Goal: Information Seeking & Learning: Learn about a topic

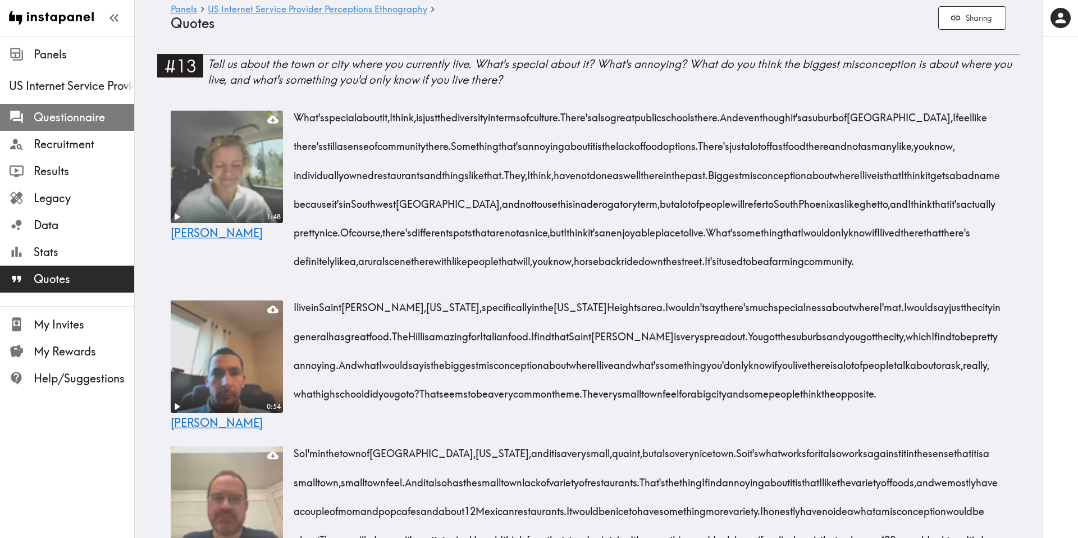
click at [68, 123] on span "Questionnaire" at bounding box center [84, 118] width 101 height 16
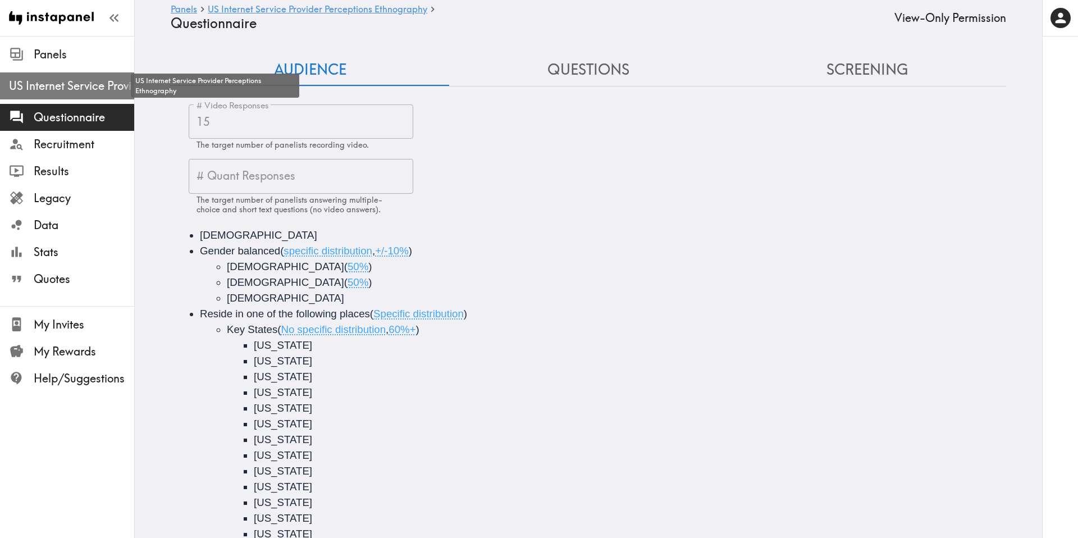
click at [81, 86] on span "US Internet Service Provider Perceptions Ethnography" at bounding box center [71, 86] width 125 height 16
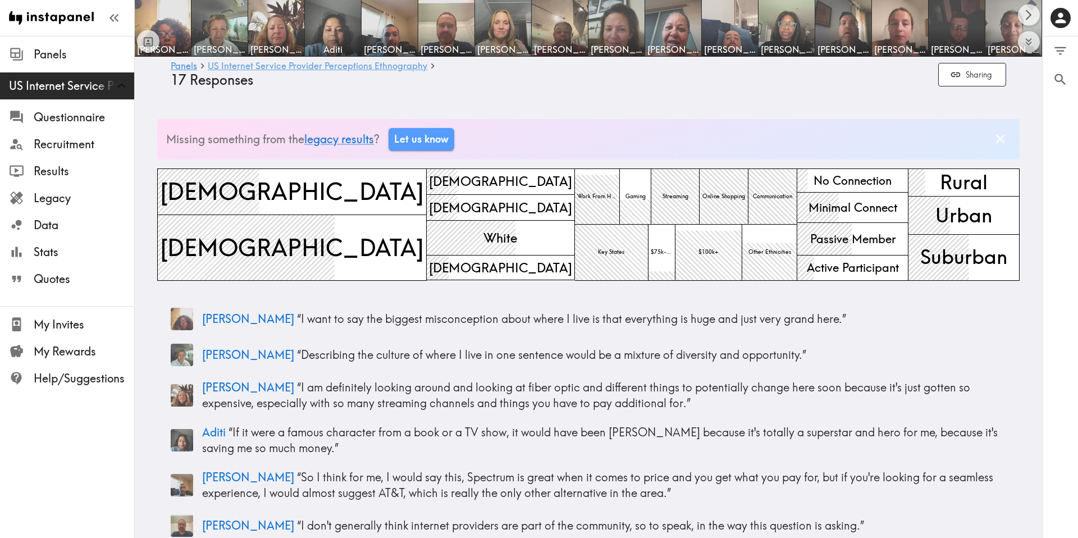
click at [300, 69] on link "US Internet Service Provider Perceptions Ethnography" at bounding box center [318, 66] width 220 height 11
click at [299, 65] on link "US Internet Service Provider Perceptions Ethnography" at bounding box center [318, 66] width 220 height 11
click at [75, 222] on span "Data" at bounding box center [84, 225] width 101 height 16
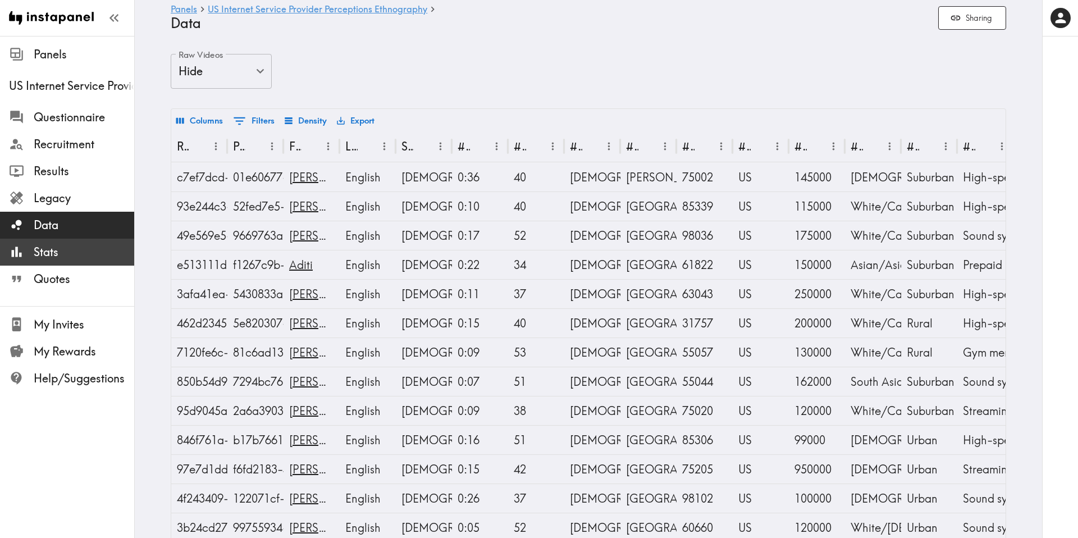
click at [60, 254] on span "Stats" at bounding box center [84, 252] width 101 height 16
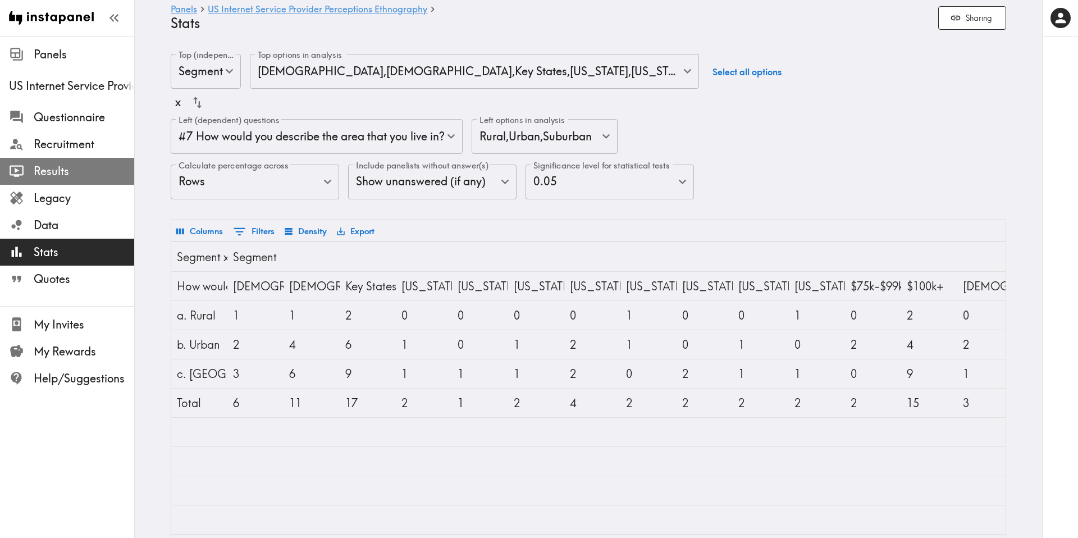
click at [81, 169] on span "Results" at bounding box center [84, 171] width 101 height 16
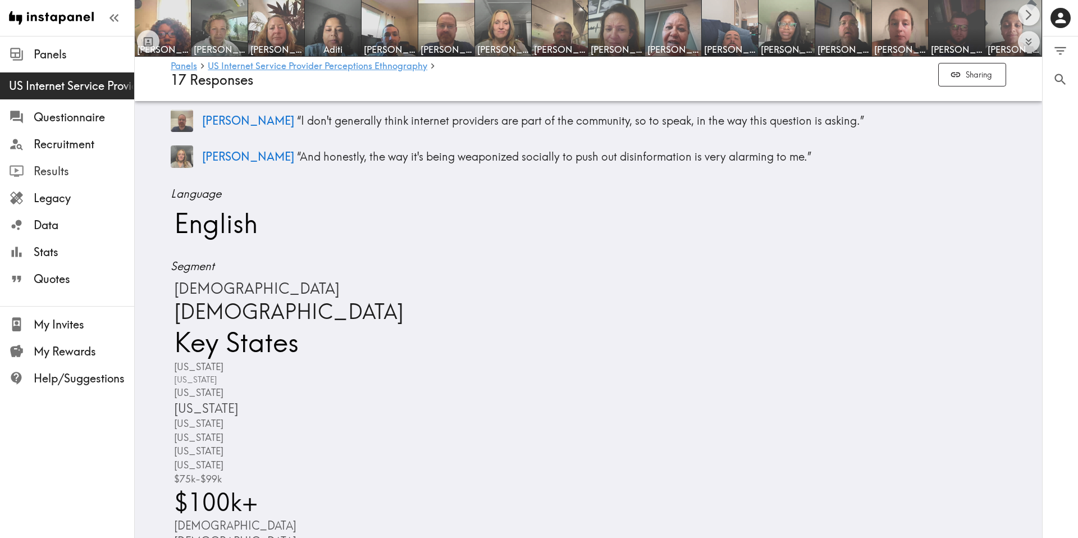
scroll to position [412, 0]
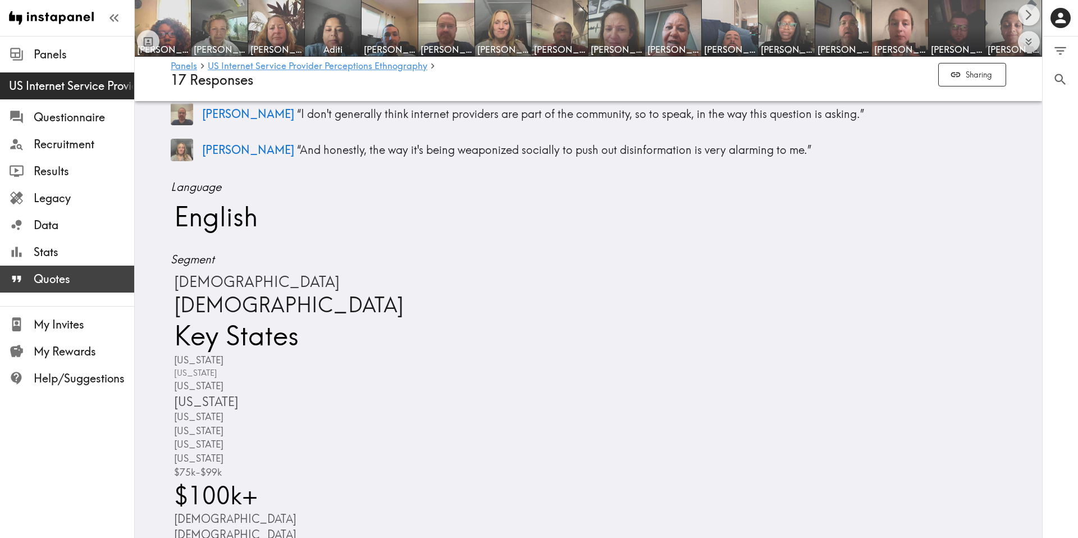
click at [60, 271] on span "Quotes" at bounding box center [84, 279] width 101 height 16
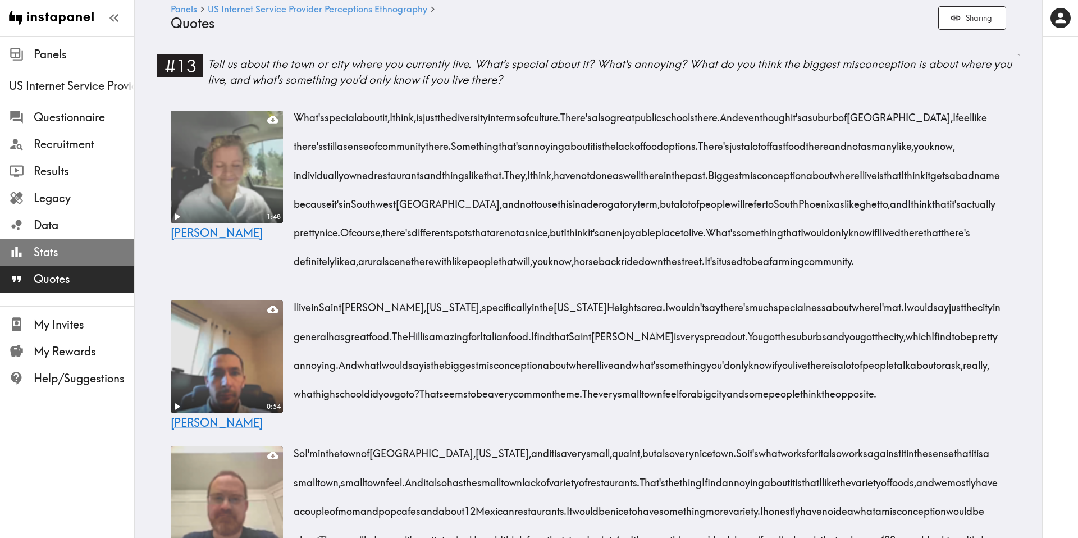
click at [41, 249] on span "Stats" at bounding box center [84, 252] width 101 height 16
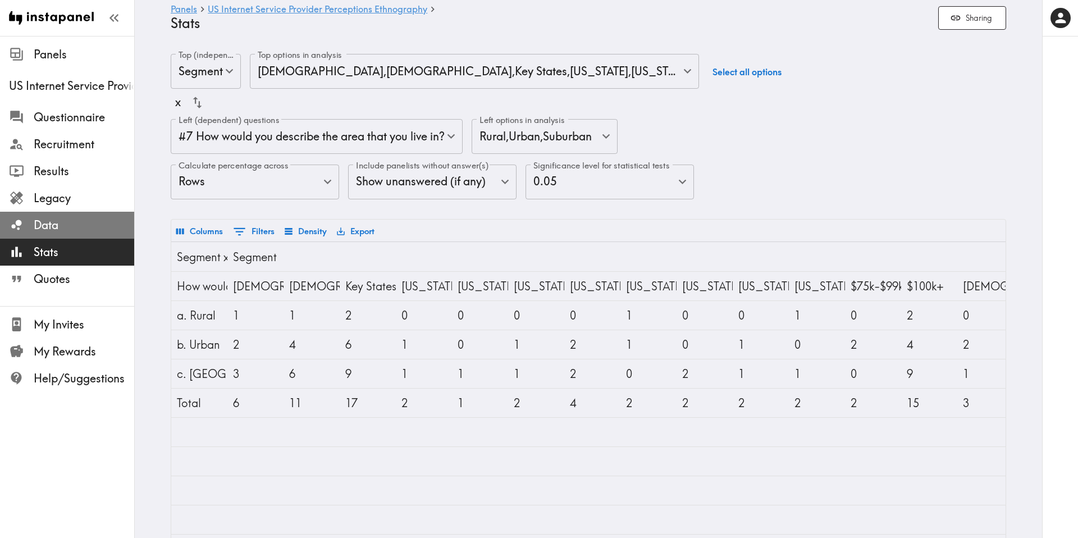
click at [46, 229] on span "Data" at bounding box center [84, 225] width 101 height 16
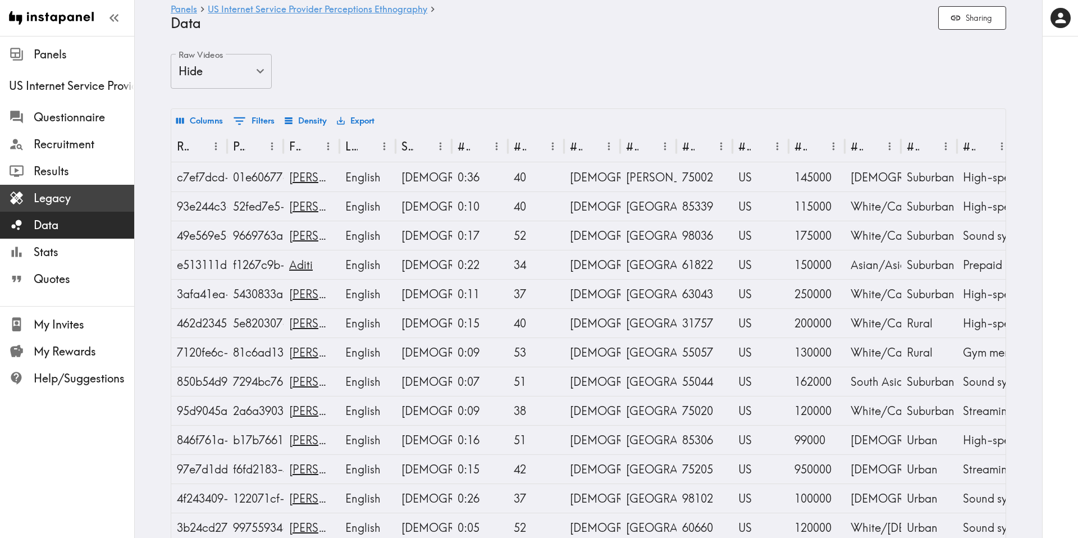
click at [46, 201] on span "Legacy" at bounding box center [84, 198] width 101 height 16
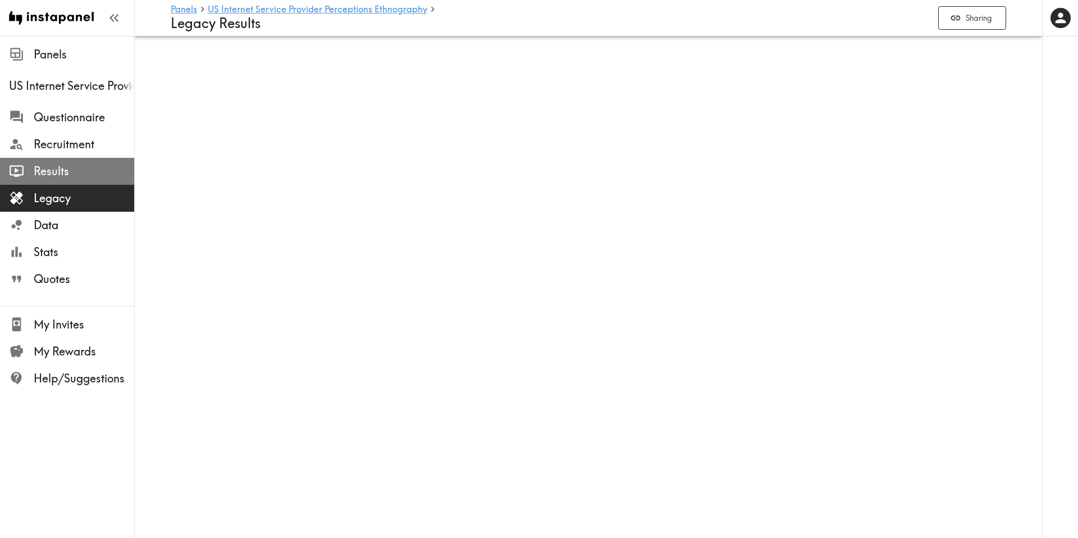
click at [85, 170] on span "Results" at bounding box center [84, 171] width 101 height 16
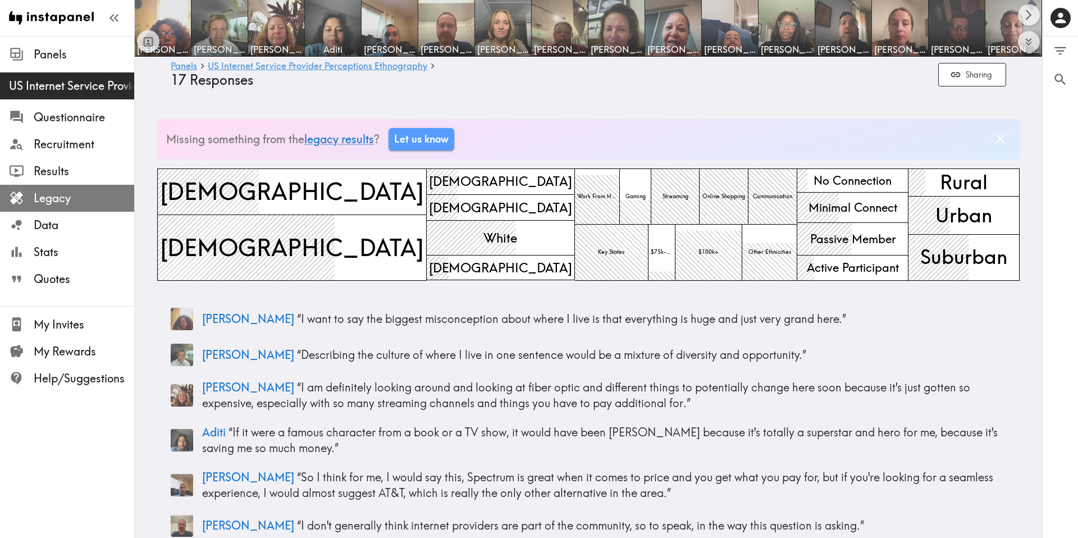
click at [86, 203] on span "Legacy" at bounding box center [84, 198] width 101 height 16
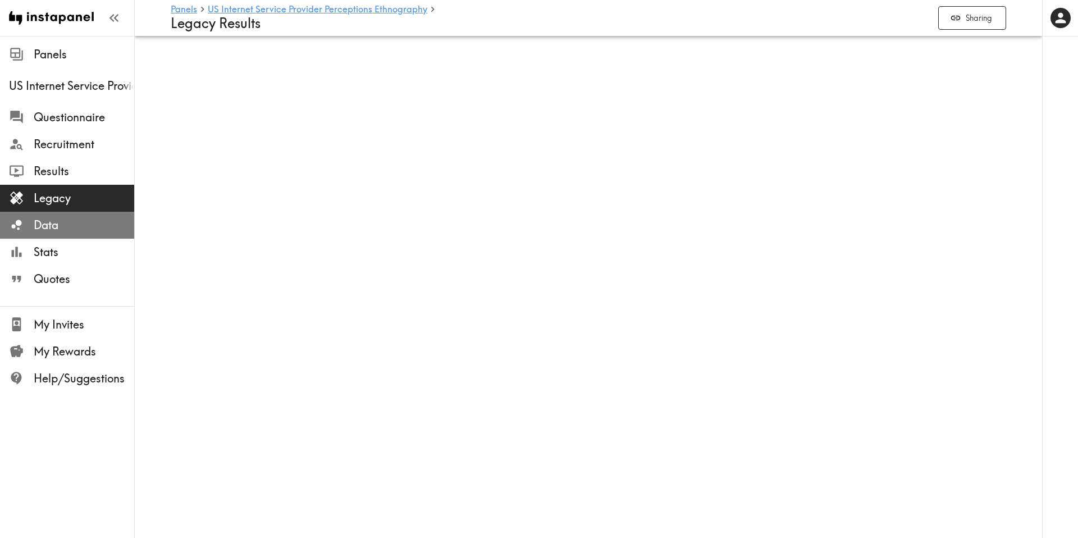
click at [47, 230] on span "Data" at bounding box center [84, 225] width 101 height 16
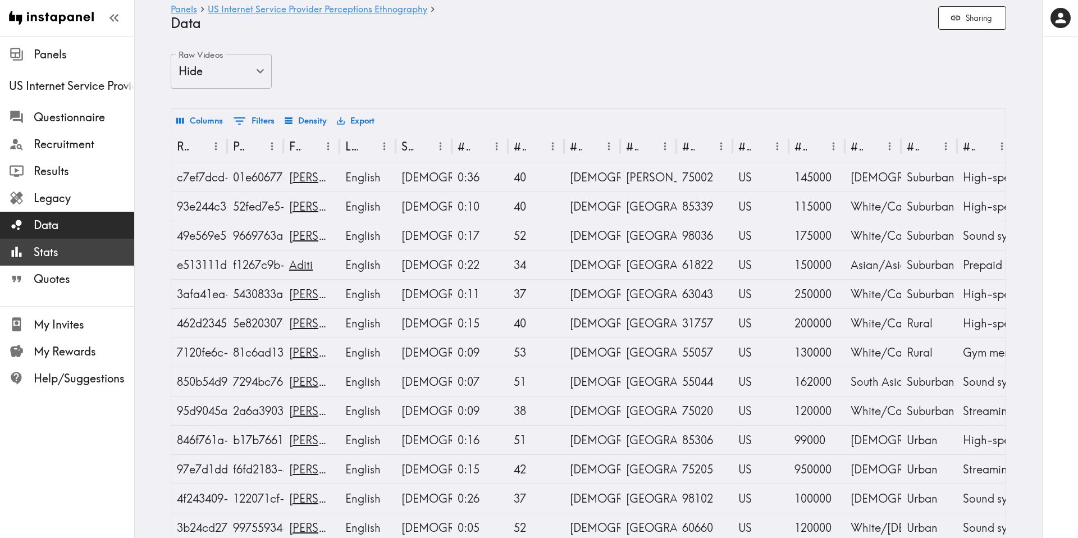
click at [51, 248] on span "Stats" at bounding box center [84, 252] width 101 height 16
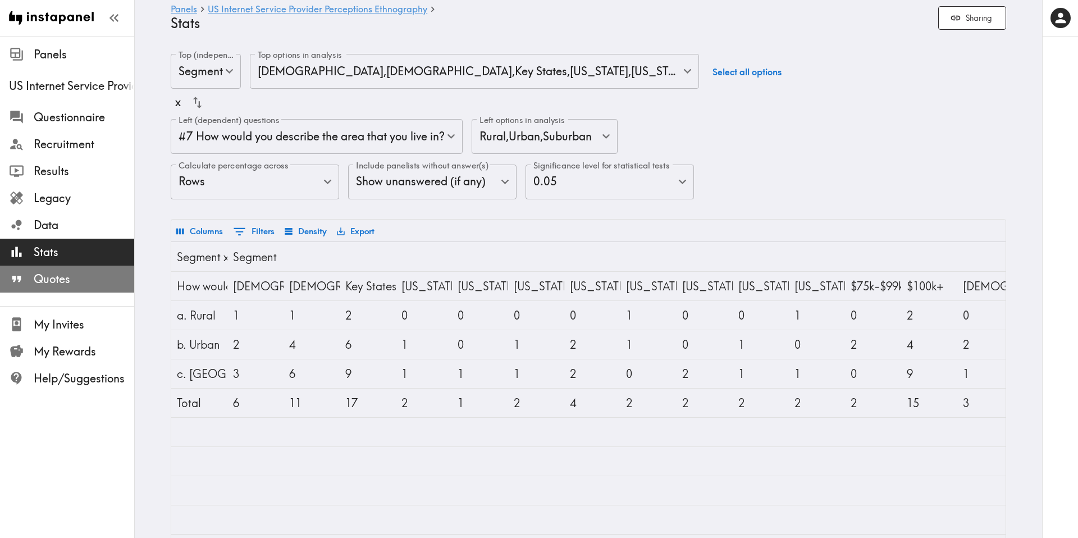
click at [56, 277] on span "Quotes" at bounding box center [84, 279] width 101 height 16
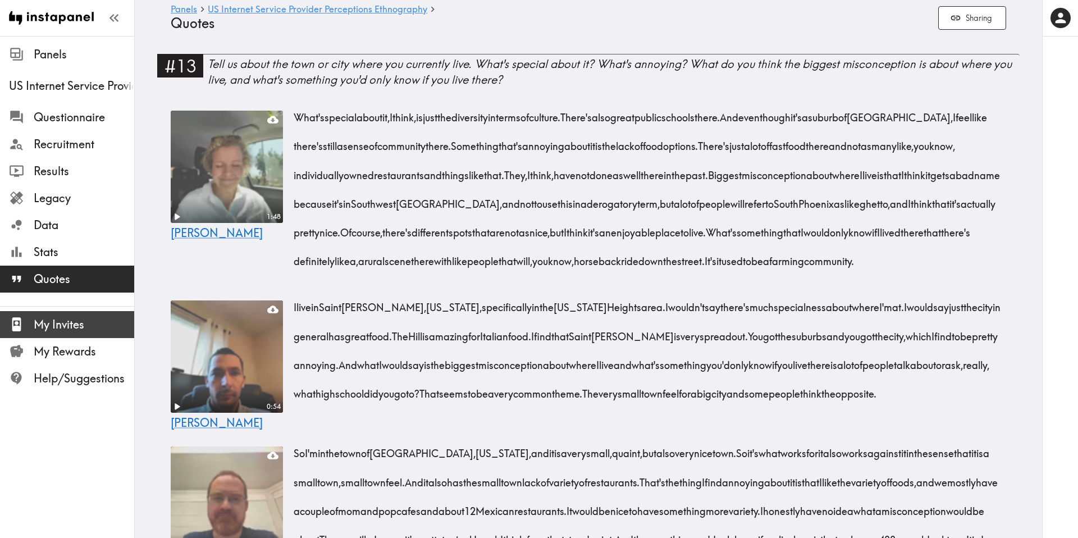
click at [63, 335] on div "My Invites" at bounding box center [67, 324] width 134 height 29
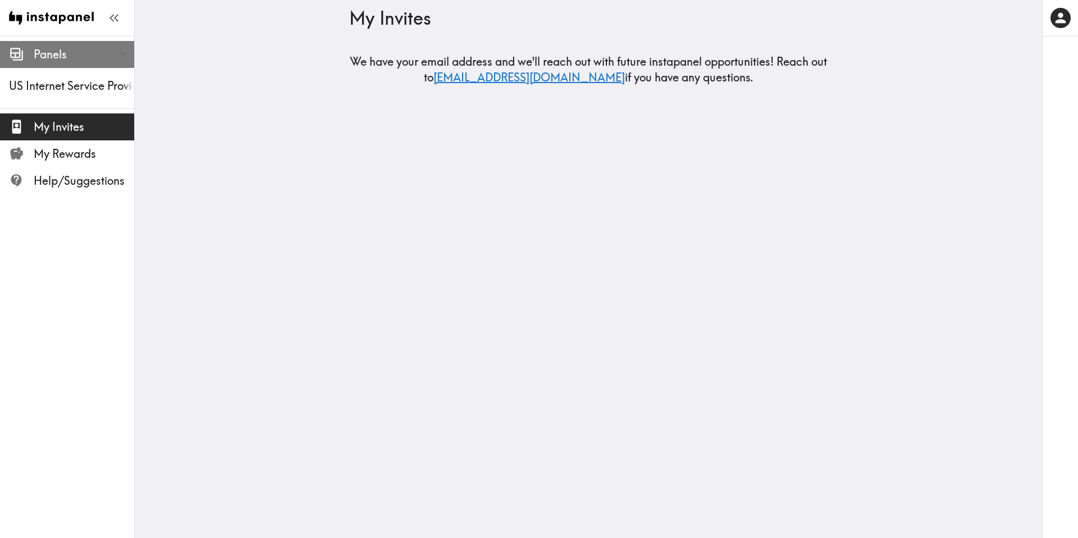
click at [103, 56] on span "Panels" at bounding box center [84, 55] width 101 height 16
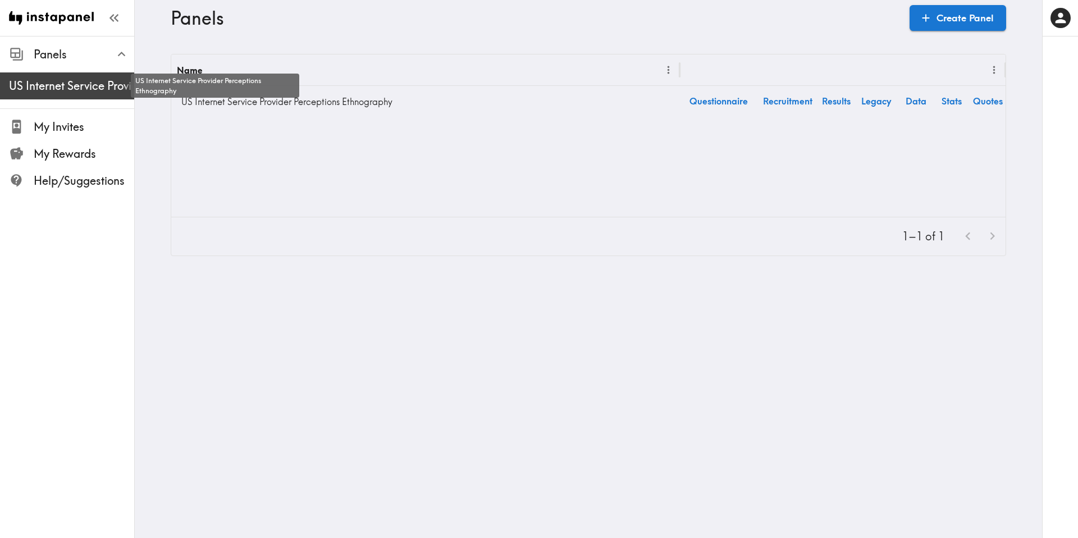
click at [94, 87] on span "US Internet Service Provider Perceptions Ethnography" at bounding box center [71, 86] width 125 height 16
